Goal: Information Seeking & Learning: Learn about a topic

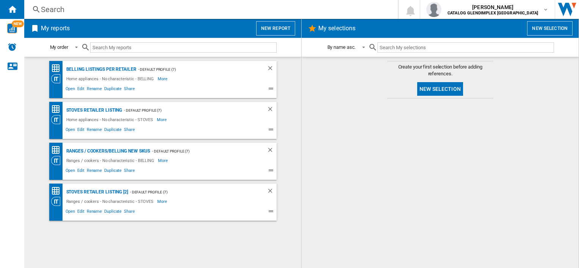
click at [111, 15] on div "Search Search 0 [PERSON_NAME] CATALOG GLENDIMPLEX [GEOGRAPHIC_DATA] CATALOG GLE…" at bounding box center [301, 9] width 554 height 19
click at [56, 9] on div "Search" at bounding box center [209, 9] width 337 height 11
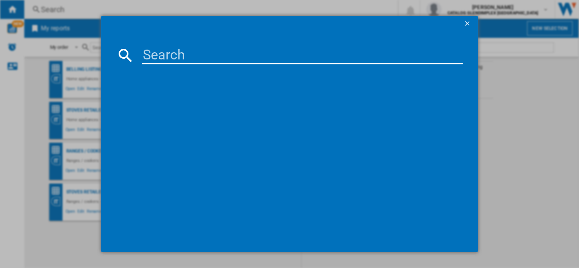
click at [178, 53] on input at bounding box center [302, 55] width 320 height 18
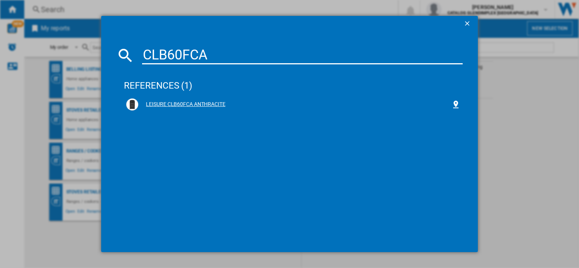
type input "CLB60FCA"
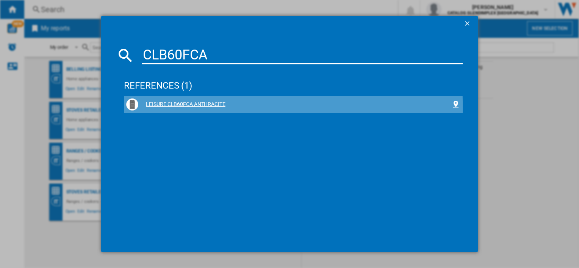
click at [172, 106] on div "LEISURE CLB60FCA ANTHRACITE" at bounding box center [294, 105] width 312 height 8
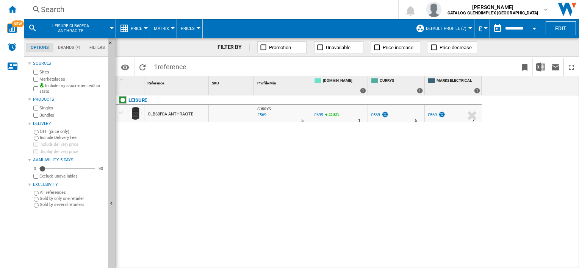
click at [84, 14] on div "Search" at bounding box center [209, 9] width 337 height 11
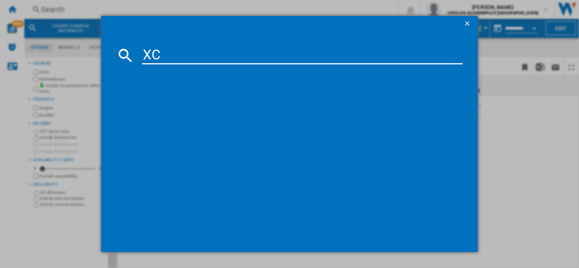
type input "X"
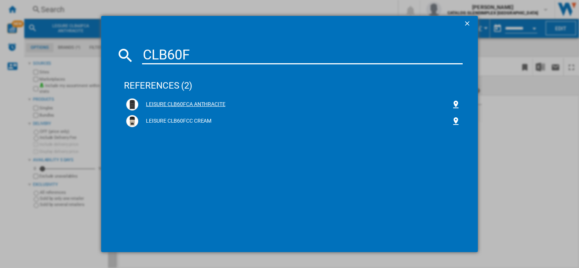
type input "CLB60F"
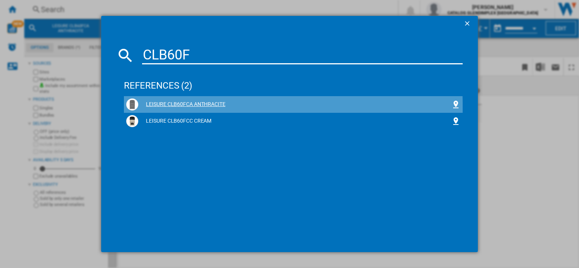
click at [183, 107] on div "LEISURE CLB60FCA ANTHRACITE" at bounding box center [294, 105] width 312 height 8
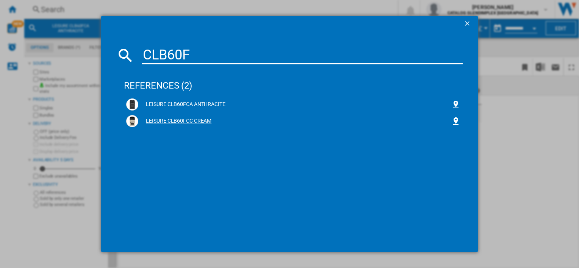
click at [155, 117] on div "LEISURE CLB60FCC CREAM" at bounding box center [293, 121] width 334 height 12
click at [162, 120] on div "LEISURE CLB60FCC CREAM" at bounding box center [294, 121] width 312 height 8
click at [163, 120] on div "LEISURE CLB60FCC CREAM" at bounding box center [294, 121] width 312 height 8
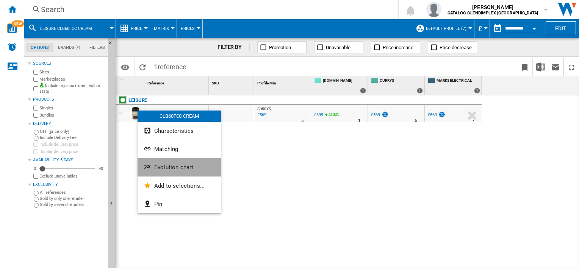
click at [160, 169] on span "Evolution chart" at bounding box center [173, 167] width 39 height 7
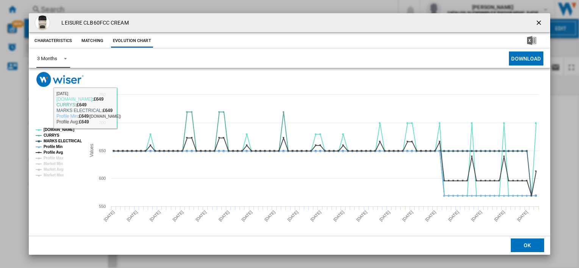
click at [61, 55] on span "Product popup" at bounding box center [63, 58] width 9 height 7
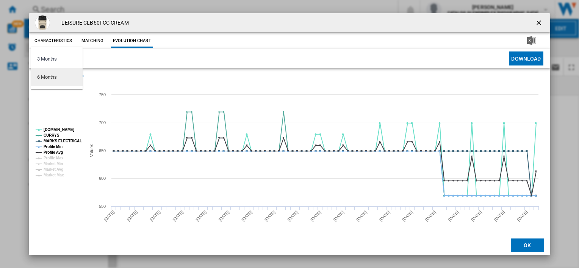
click at [62, 80] on md-option "6 Months" at bounding box center [57, 77] width 52 height 18
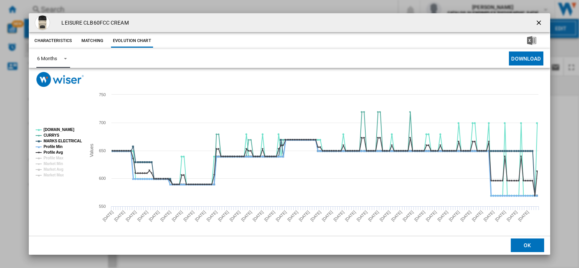
click at [56, 148] on tspan "Profile Min" at bounding box center [53, 147] width 19 height 4
click at [58, 140] on tspan "MARKS ELECTRICAL" at bounding box center [63, 141] width 38 height 4
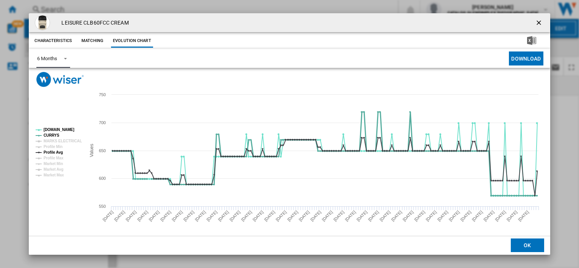
click at [54, 135] on tspan "CURRYS" at bounding box center [52, 135] width 16 height 4
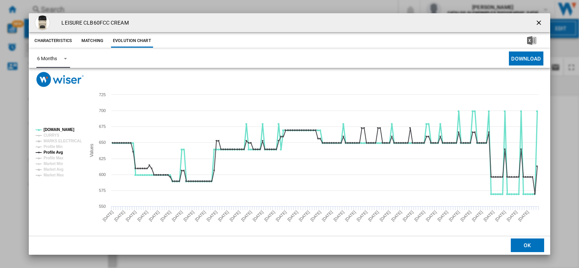
click at [55, 129] on tspan "[DOMAIN_NAME]" at bounding box center [59, 130] width 31 height 4
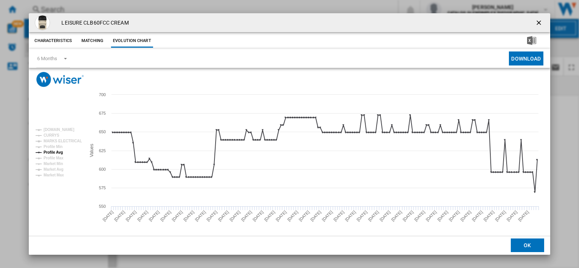
click at [537, 26] on ng-md-icon "getI18NText('BUTTONS.CLOSE_DIALOG')" at bounding box center [539, 23] width 9 height 9
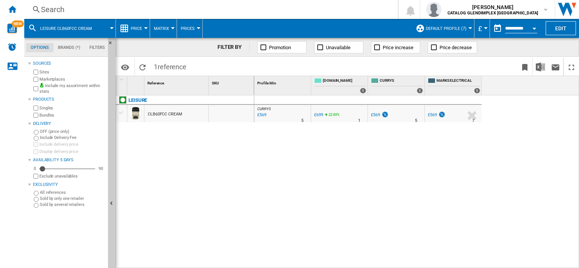
click at [103, 9] on div "Search" at bounding box center [209, 9] width 337 height 11
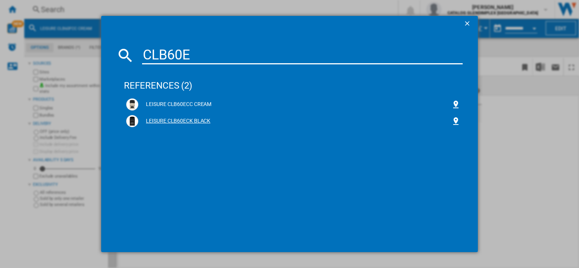
type input "CLB60E"
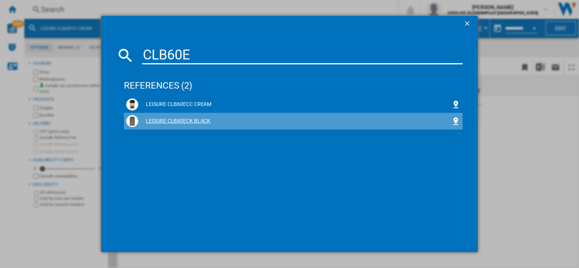
click at [162, 122] on div "LEISURE CLB60ECK BLACK" at bounding box center [294, 121] width 312 height 8
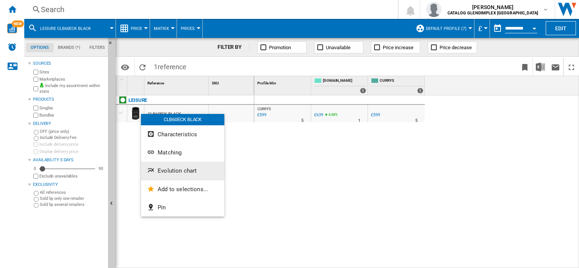
click at [173, 173] on span "Evolution chart" at bounding box center [177, 170] width 39 height 7
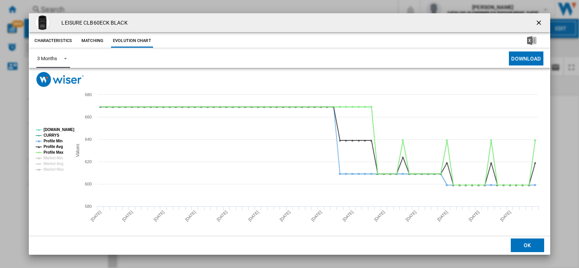
click at [62, 56] on span "Product popup" at bounding box center [63, 58] width 9 height 7
click at [59, 77] on md-option "6 Months" at bounding box center [57, 77] width 52 height 18
click at [53, 130] on tspan "[DOMAIN_NAME]" at bounding box center [59, 130] width 31 height 4
click at [51, 135] on tspan "CURRYS" at bounding box center [52, 135] width 16 height 4
click at [49, 142] on tspan "Profile Min" at bounding box center [53, 141] width 19 height 4
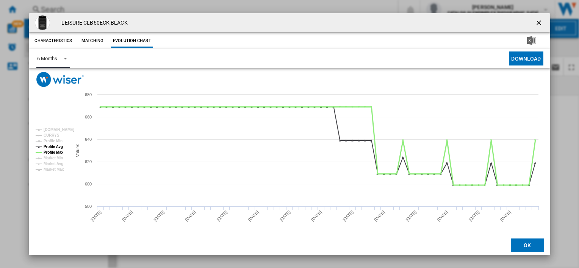
click at [47, 150] on tspan "Profile Max" at bounding box center [54, 152] width 20 height 4
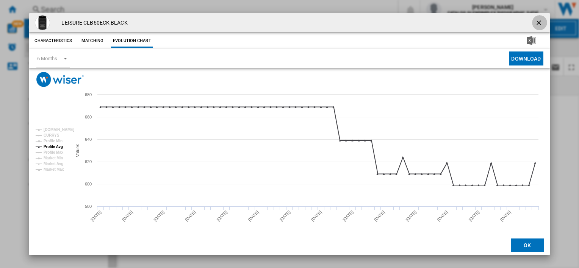
click at [536, 26] on ng-md-icon "getI18NText('BUTTONS.CLOSE_DIALOG')" at bounding box center [539, 23] width 9 height 9
